Goal: Navigation & Orientation: Find specific page/section

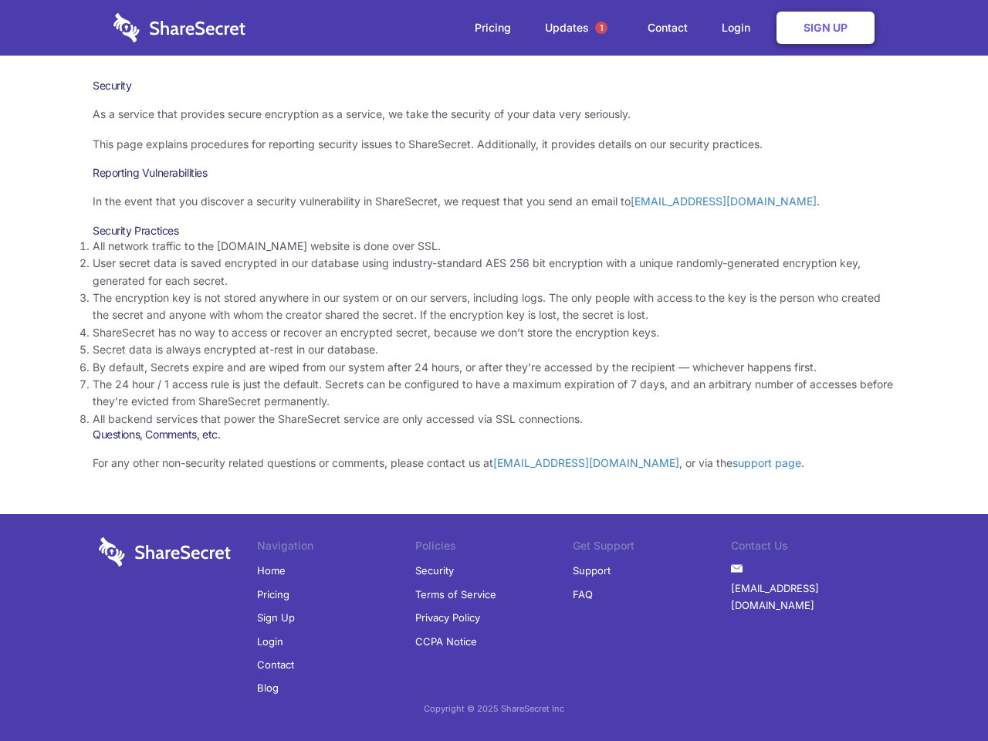
click at [494, 371] on li "By default, Secrets expire and are wiped from our system after 24 hours, or aft…" at bounding box center [494, 367] width 803 height 17
click at [601, 28] on span "1" at bounding box center [601, 28] width 12 height 12
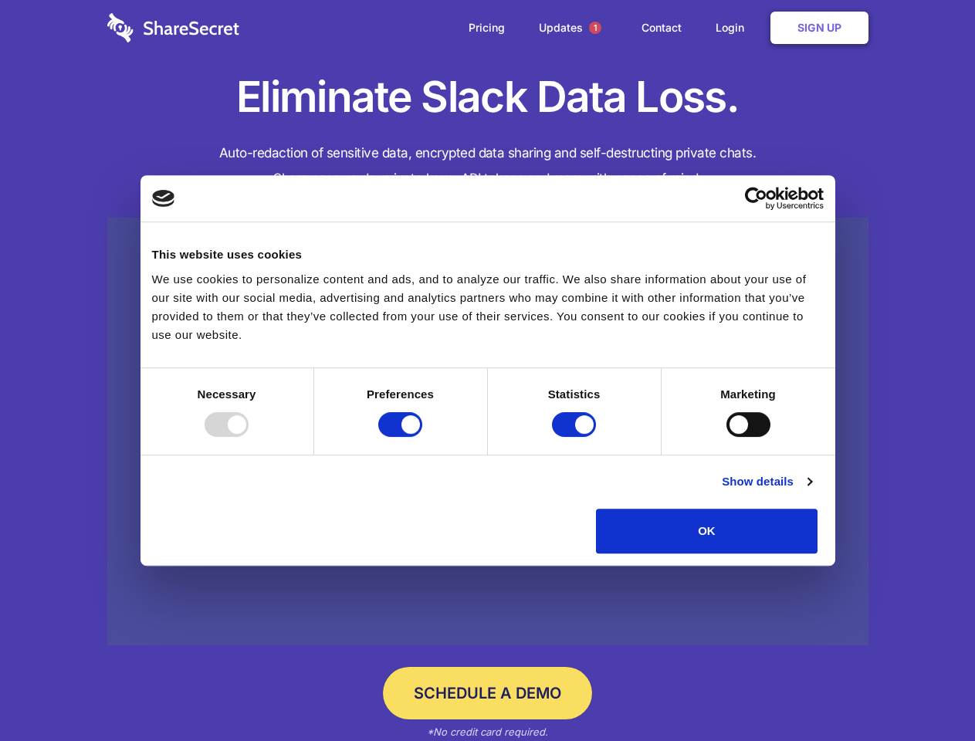
click at [249, 437] on div at bounding box center [227, 424] width 44 height 25
click at [422, 437] on input "Preferences" at bounding box center [400, 424] width 44 height 25
checkbox input "false"
click at [576, 437] on input "Statistics" at bounding box center [574, 424] width 44 height 25
checkbox input "false"
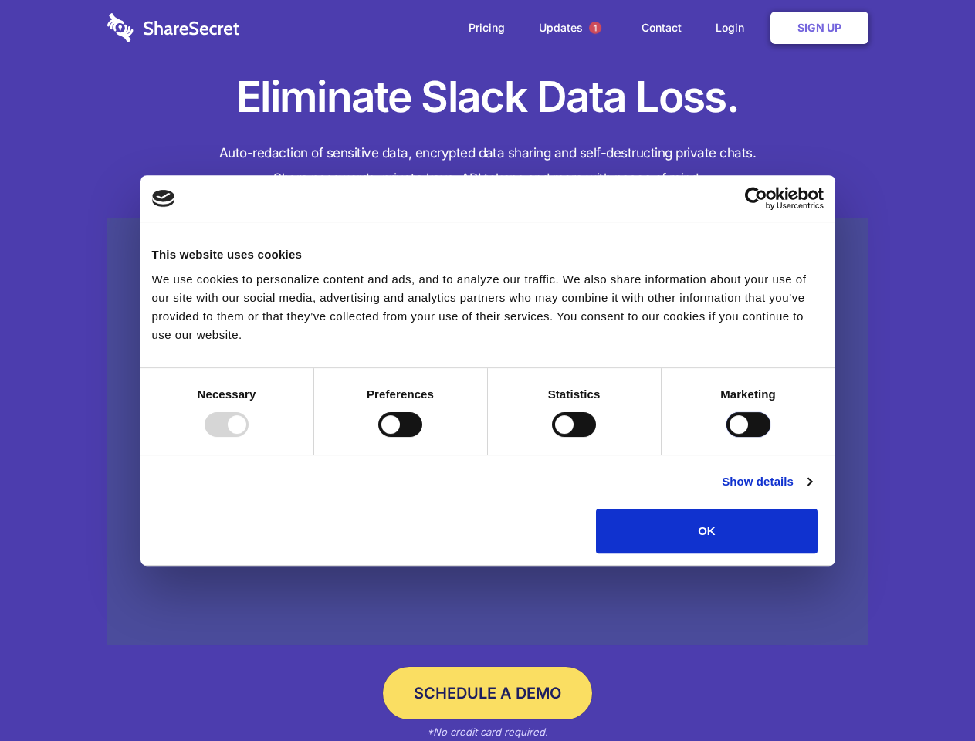
click at [727, 437] on input "Marketing" at bounding box center [749, 424] width 44 height 25
checkbox input "true"
click at [812, 491] on link "Show details" at bounding box center [767, 482] width 90 height 19
click at [0, 0] on li "Necessary 7 Necessary cookies help make a website usable by enabling basic func…" at bounding box center [0, 0] width 0 height 0
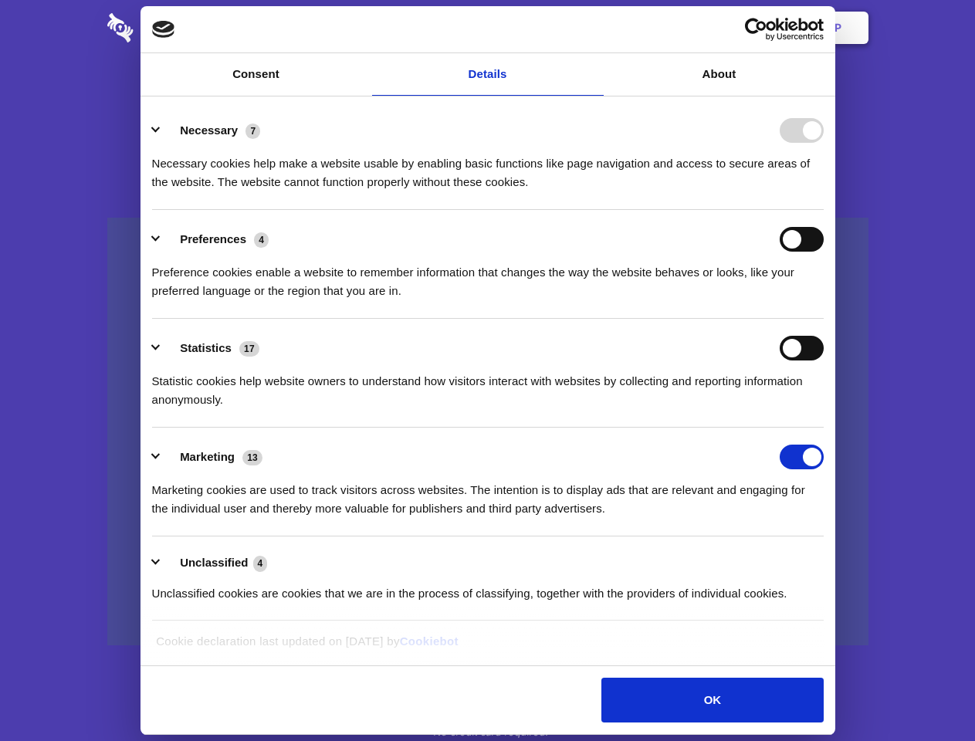
click at [595, 28] on span "1" at bounding box center [595, 28] width 12 height 12
